Goal: Complete application form

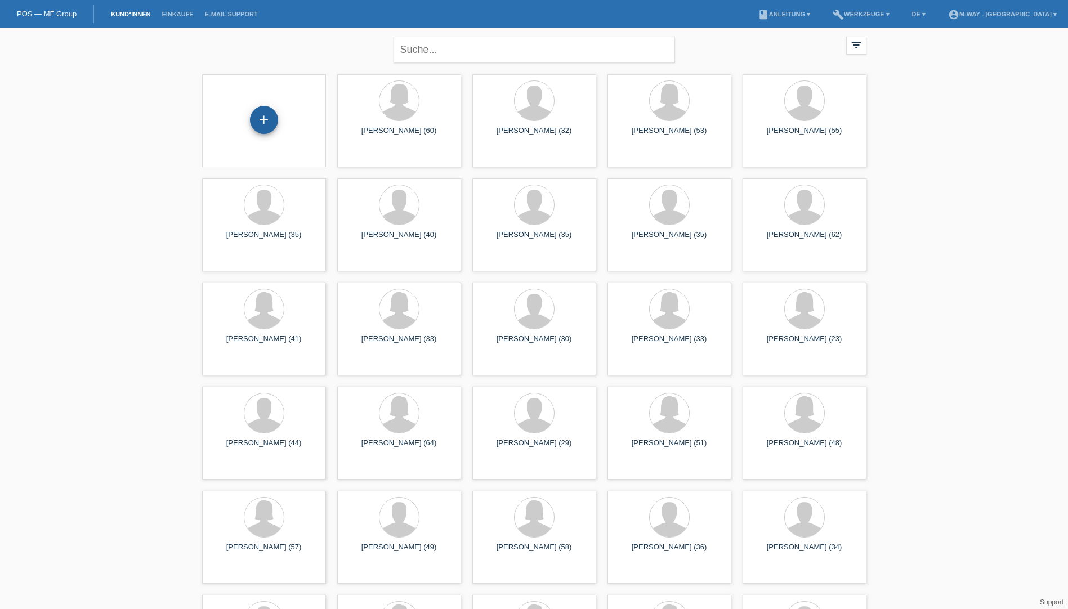
click at [263, 110] on div "+" at bounding box center [264, 120] width 28 height 28
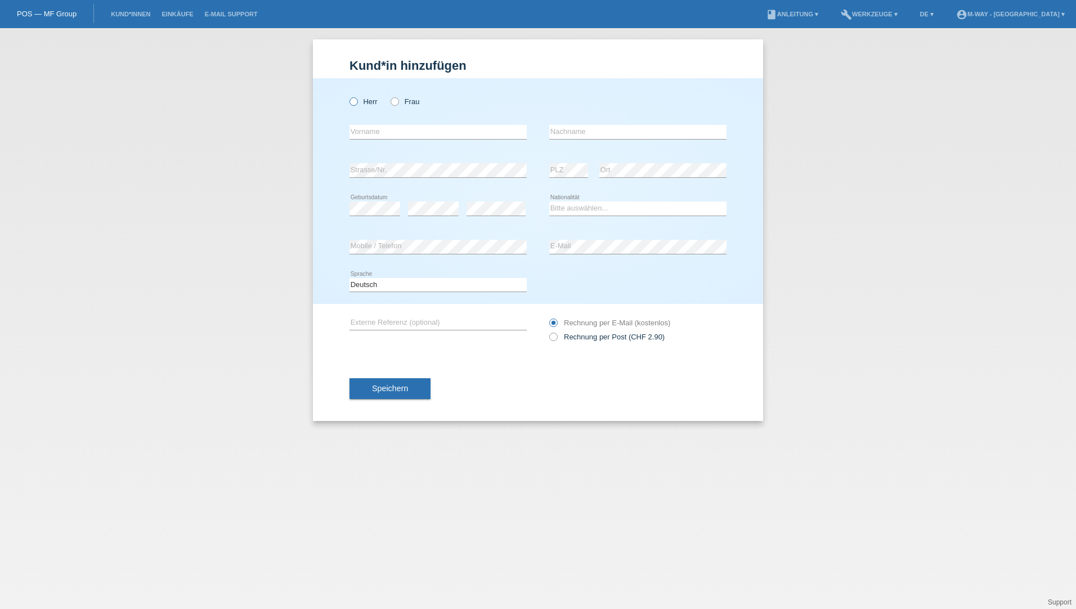
click at [358, 98] on label "Herr" at bounding box center [363, 101] width 28 height 8
click at [357, 98] on input "Herr" at bounding box center [352, 100] width 7 height 7
radio input "true"
click at [377, 129] on input "text" at bounding box center [437, 132] width 177 height 14
type input "[PERSON_NAME]"
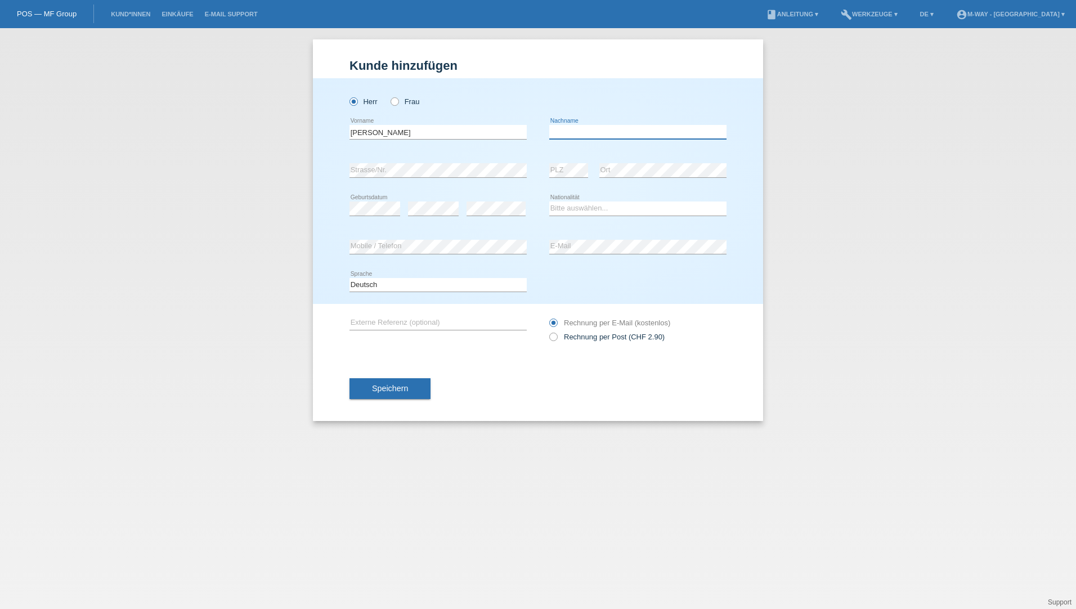
click at [576, 132] on input "text" at bounding box center [637, 132] width 177 height 14
type input "[PERSON_NAME]"
click at [433, 200] on div "error" at bounding box center [433, 209] width 51 height 38
click at [585, 211] on select "Bitte auswählen... Schweiz Deutschland Liechtenstein Österreich ------------ Af…" at bounding box center [637, 208] width 177 height 14
select select "DE"
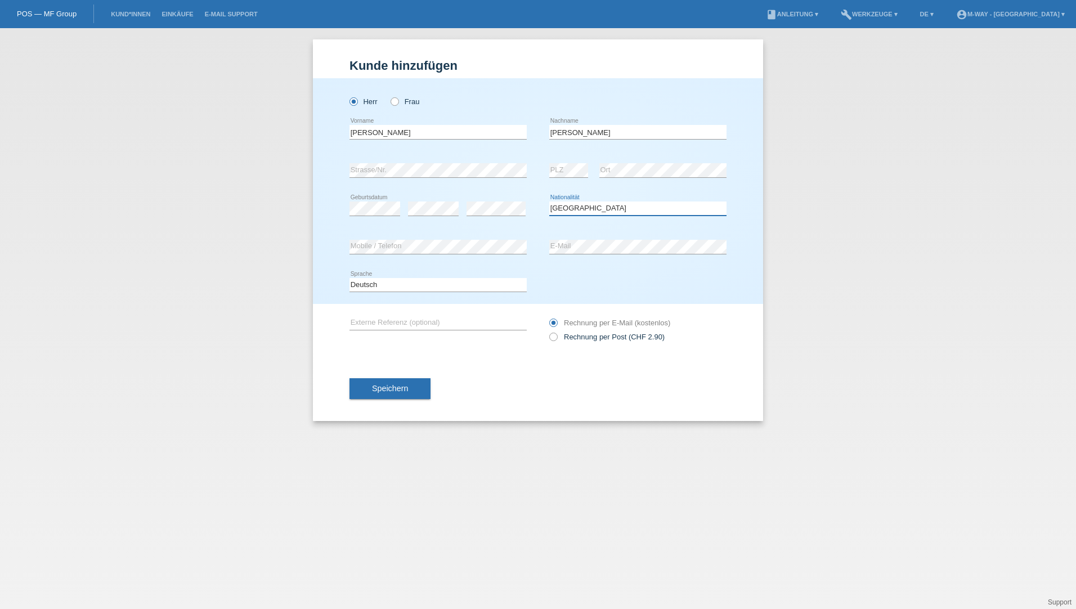
click at [549, 201] on select "Bitte auswählen... Schweiz Deutschland Liechtenstein Österreich ------------ Af…" at bounding box center [637, 208] width 177 height 14
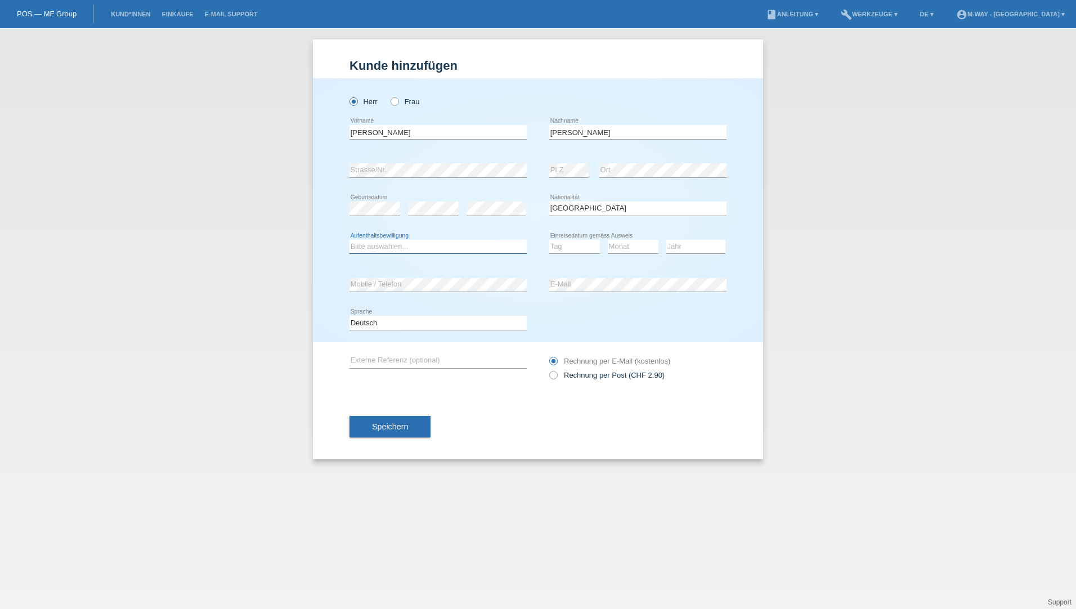
click at [380, 244] on select "Bitte auswählen... C B B - Flüchtlingsstatus Andere" at bounding box center [437, 247] width 177 height 14
select select "C"
click at [349, 240] on select "Bitte auswählen... C B B - Flüchtlingsstatus Andere" at bounding box center [437, 247] width 177 height 14
click at [562, 248] on select "Tag 01 02 03 04 05 06 07 08 09 10 11" at bounding box center [574, 247] width 51 height 14
select select "01"
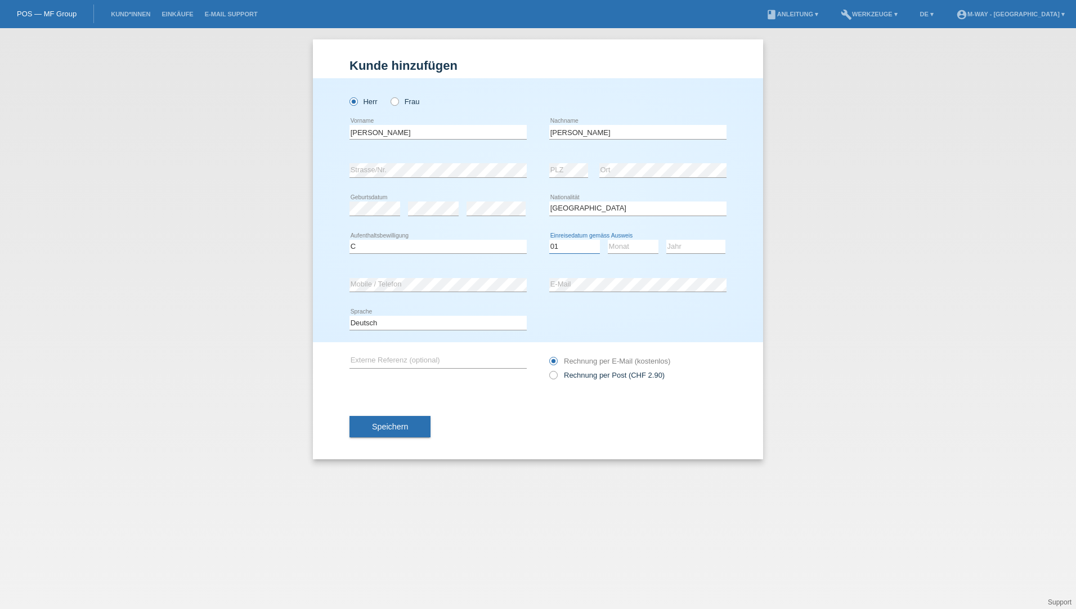
click at [549, 240] on select "Tag 01 02 03 04 05 06 07 08 09 10 11" at bounding box center [574, 247] width 51 height 14
click at [630, 246] on select "Monat 01 02 03 04 05 06 07 08 09 10 11" at bounding box center [633, 247] width 51 height 14
select select "06"
click at [608, 240] on select "Monat 01 02 03 04 05 06 07 08 09 10 11" at bounding box center [633, 247] width 51 height 14
click at [682, 246] on select "Jahr 2025 2024 2023 2022 2021 2020 2019 2018 2017 2016 2015 2014 2013 2012 2011…" at bounding box center [695, 247] width 59 height 14
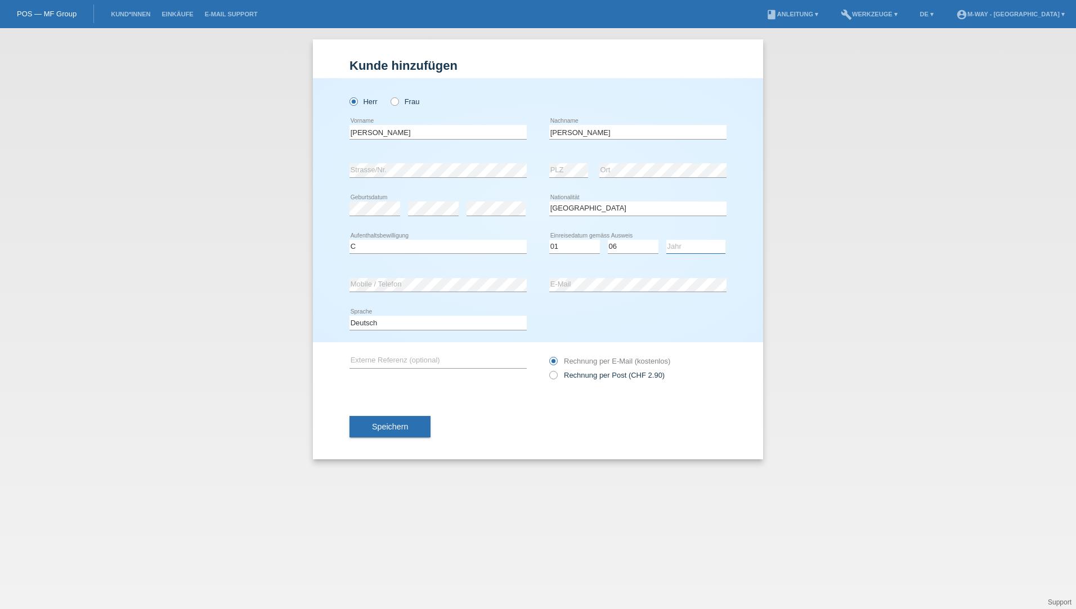
select select "2013"
click at [666, 240] on select "Jahr 2025 2024 2023 2022 2021 2020 2019 2018 2017 2016 2015 2014 2013 2012 2011…" at bounding box center [695, 247] width 59 height 14
click at [391, 295] on div "error Mobile / Telefon" at bounding box center [437, 285] width 177 height 38
click at [498, 320] on select "Deutsch Français Italiano English" at bounding box center [437, 323] width 177 height 14
click at [561, 418] on div "Speichern" at bounding box center [537, 426] width 377 height 65
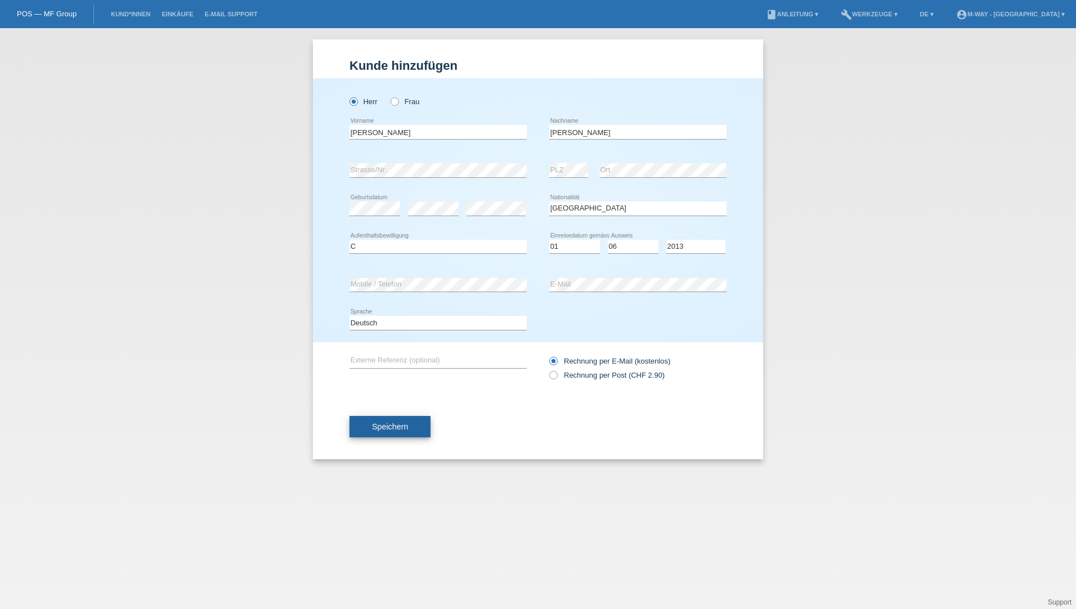
click at [413, 424] on button "Speichern" at bounding box center [389, 426] width 81 height 21
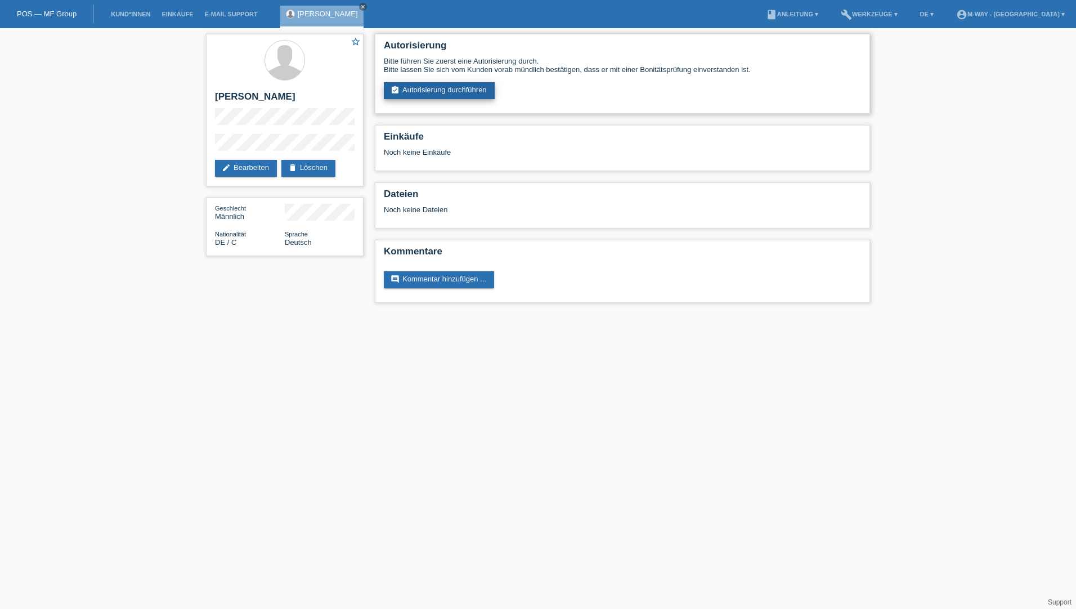
click at [442, 87] on link "assignment_turned_in Autorisierung durchführen" at bounding box center [439, 90] width 111 height 17
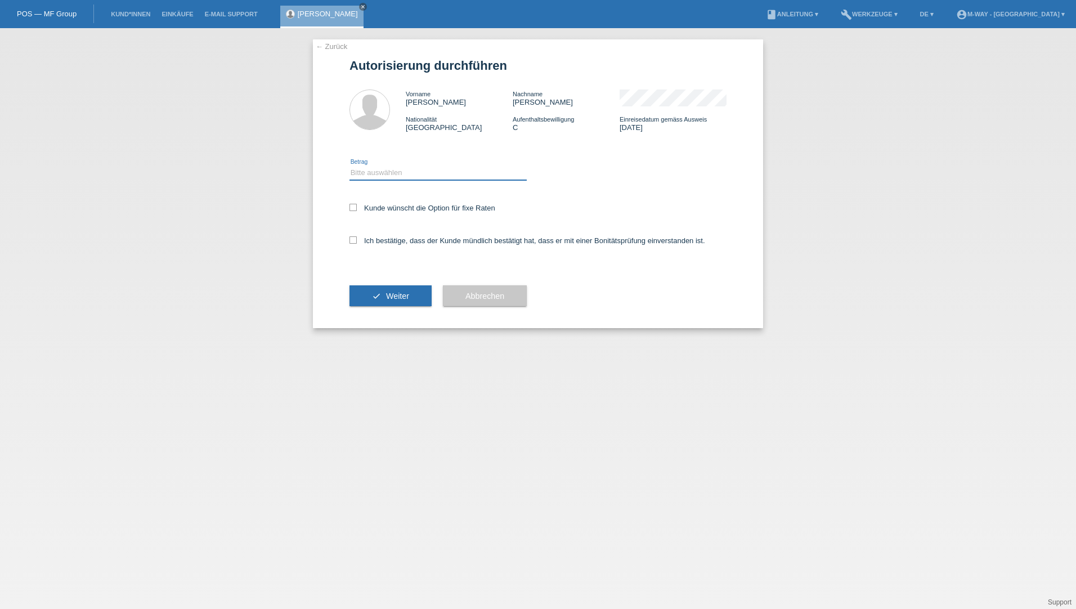
click at [425, 170] on select "Bitte auswählen CHF 1.00 - CHF 499.00 CHF 500.00 - CHF 1'999.00 CHF 2'000.00 - …" at bounding box center [437, 173] width 177 height 14
select select "3"
click at [349, 166] on select "Bitte auswählen CHF 1.00 - CHF 499.00 CHF 500.00 - CHF 1'999.00 CHF 2'000.00 - …" at bounding box center [437, 173] width 177 height 14
click at [355, 208] on icon at bounding box center [352, 207] width 7 height 7
click at [355, 208] on input "Kunde wünscht die Option für fixe Raten" at bounding box center [352, 207] width 7 height 7
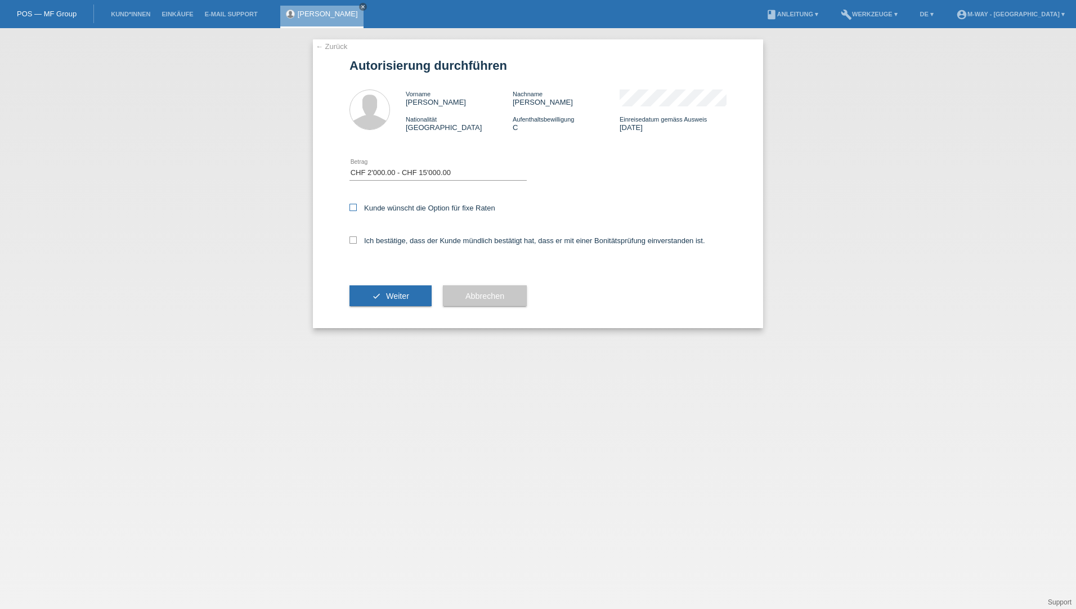
checkbox input "true"
click at [352, 238] on icon at bounding box center [352, 239] width 7 height 7
click at [352, 238] on input "Ich bestätige, dass der Kunde mündlich bestätigt hat, dass er mit einer Bonität…" at bounding box center [352, 239] width 7 height 7
checkbox input "true"
click at [387, 295] on span "Weiter" at bounding box center [397, 296] width 23 height 9
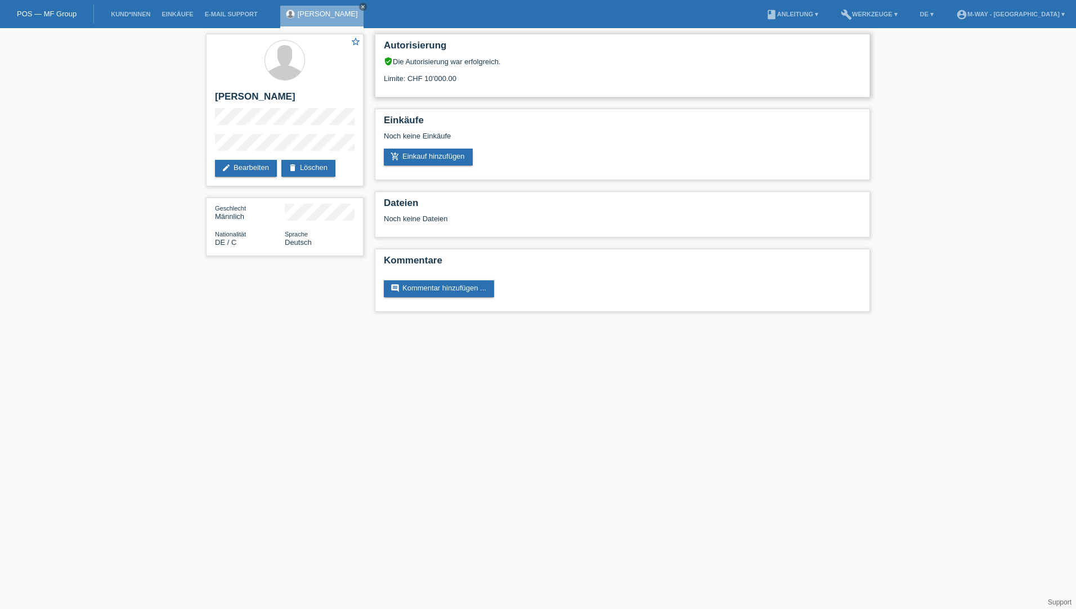
drag, startPoint x: 425, startPoint y: 79, endPoint x: 482, endPoint y: 74, distance: 57.1
click at [482, 74] on div "Limite: CHF 10'000.00" at bounding box center [622, 74] width 477 height 17
click at [479, 77] on div "Limite: CHF 10'000.00" at bounding box center [622, 74] width 477 height 17
